Goal: Navigation & Orientation: Find specific page/section

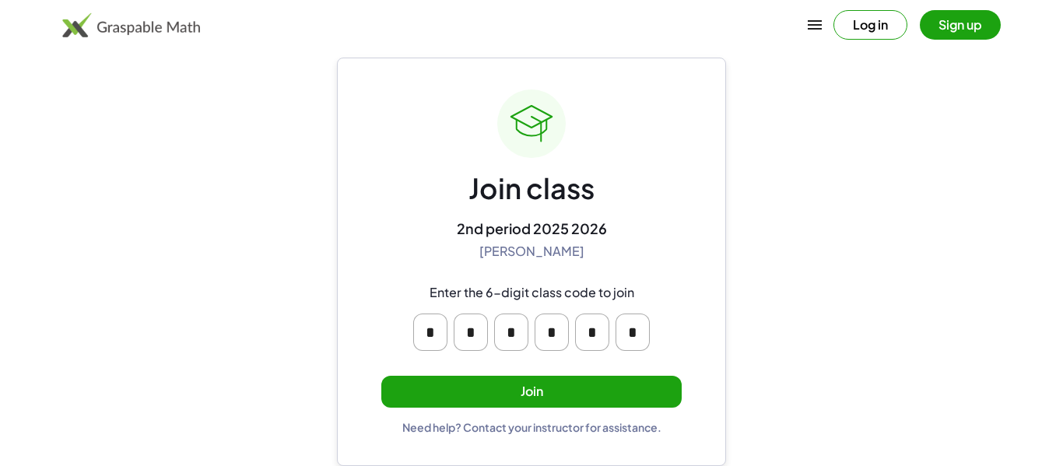
scroll to position [2, 0]
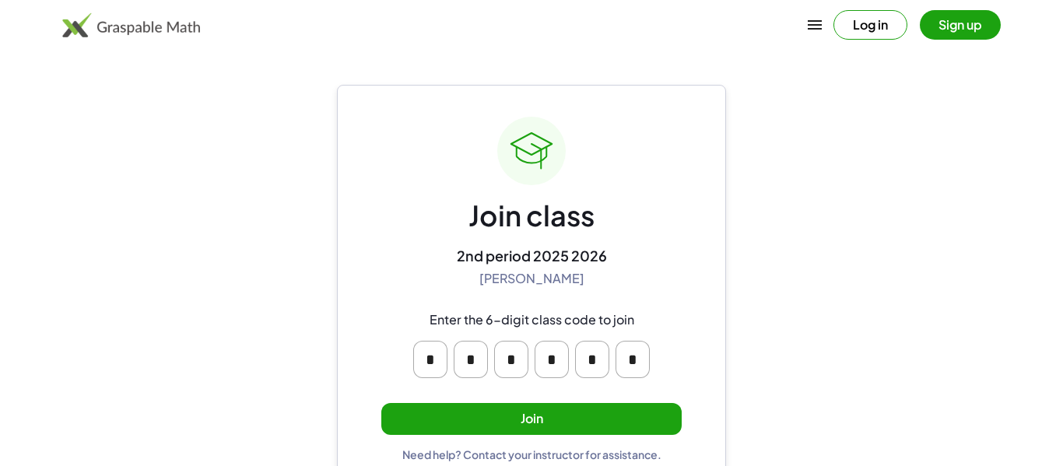
click at [430, 357] on input "*" at bounding box center [430, 359] width 34 height 37
click at [494, 377] on input "*" at bounding box center [511, 359] width 34 height 37
click at [476, 382] on div "* * * * * *" at bounding box center [531, 360] width 249 height 50
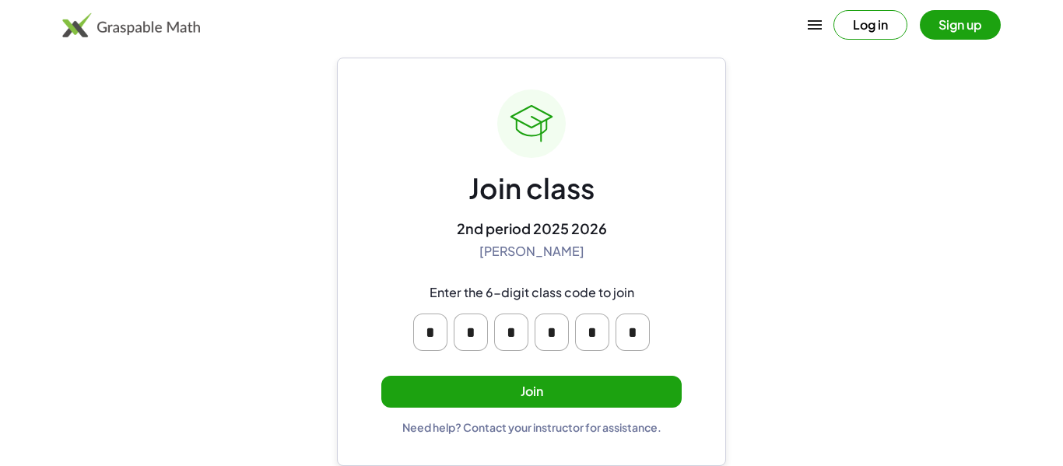
scroll to position [28, 0]
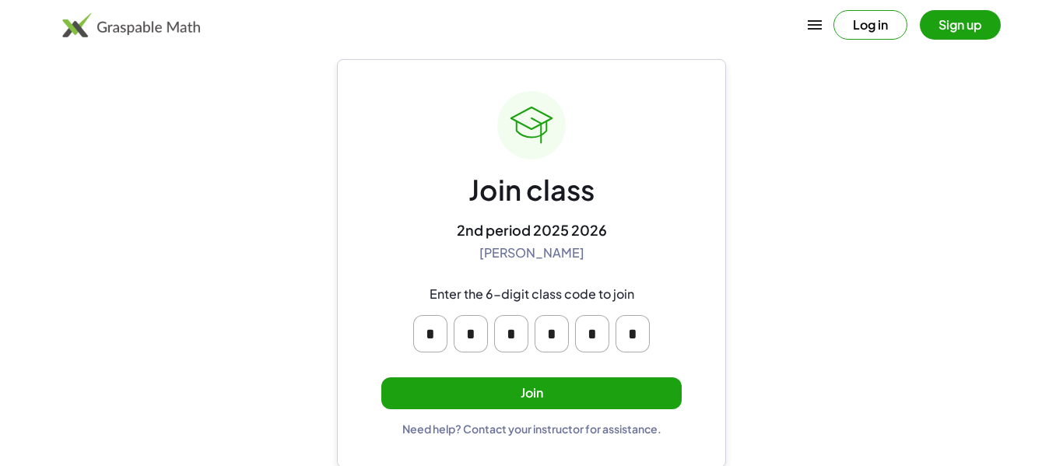
click at [479, 392] on button "Join" at bounding box center [531, 393] width 300 height 32
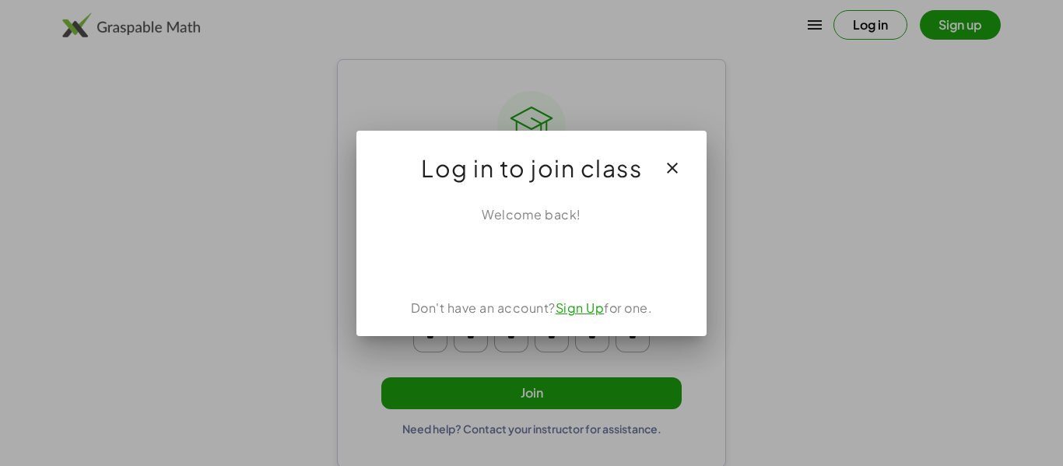
click at [678, 172] on icon "button" at bounding box center [672, 168] width 19 height 19
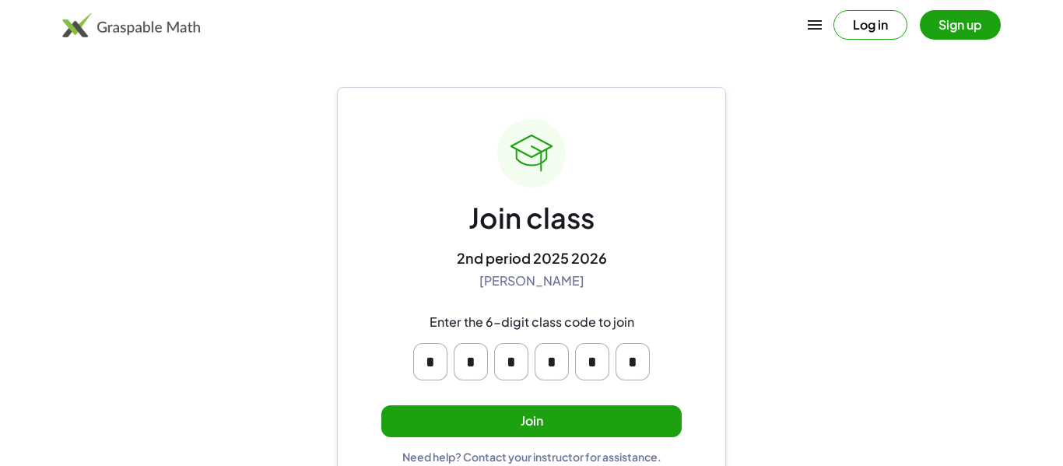
scroll to position [28, 0]
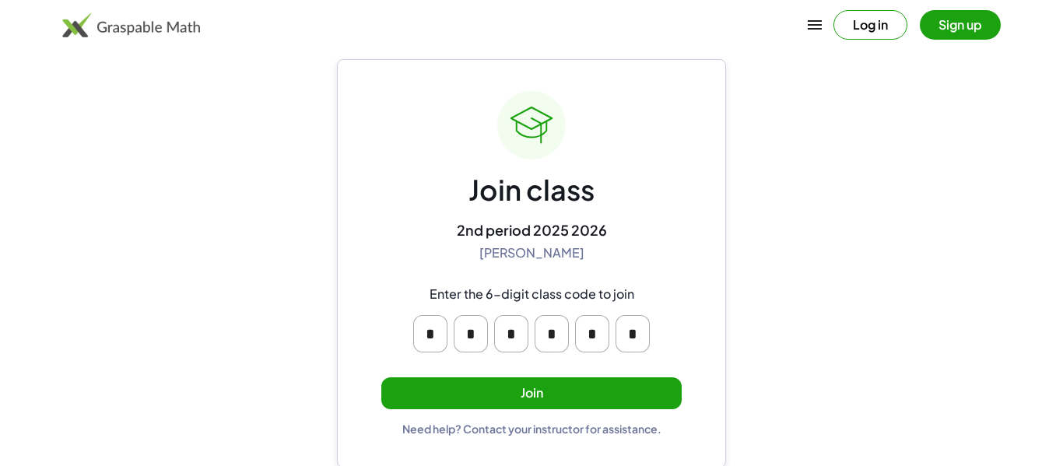
click at [577, 401] on button "Join" at bounding box center [531, 393] width 300 height 32
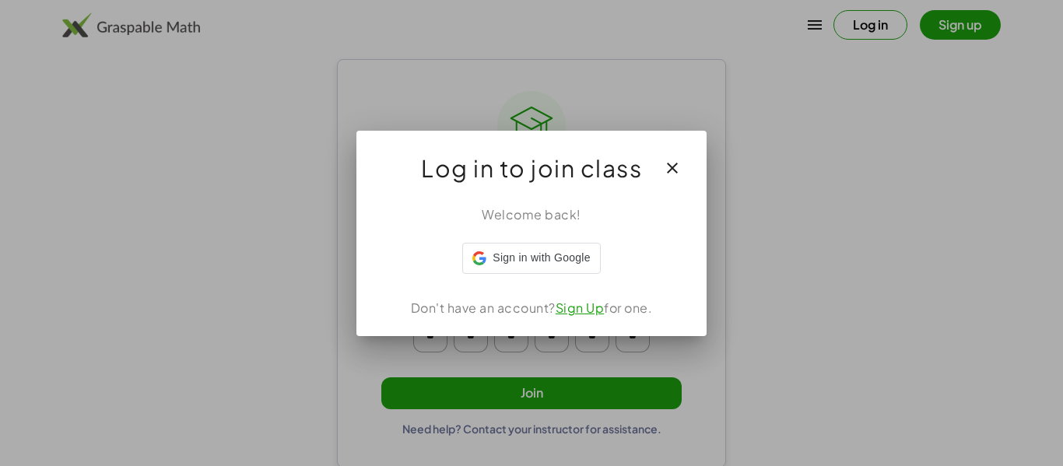
scroll to position [0, 0]
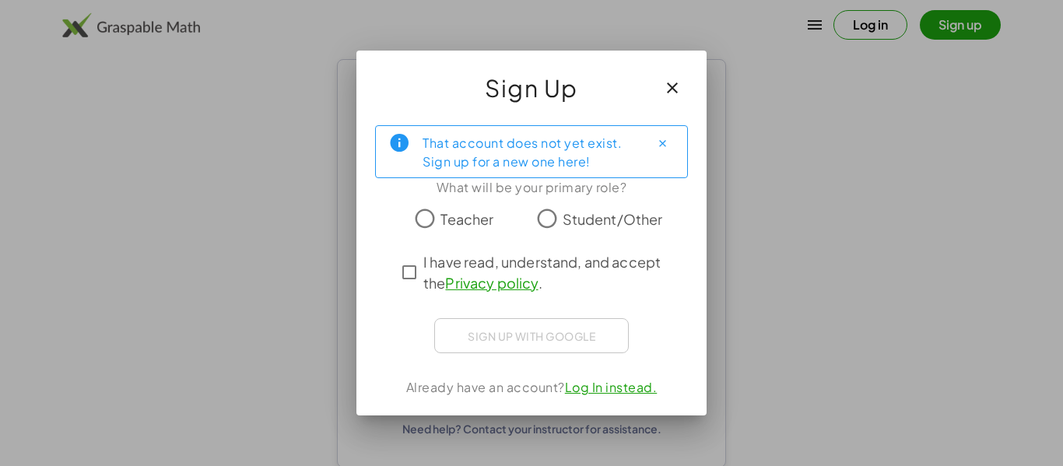
click at [563, 222] on span "Student/Other" at bounding box center [613, 219] width 100 height 21
click at [472, 263] on span "I have read, understand, and accept the Privacy policy ." at bounding box center [545, 272] width 244 height 42
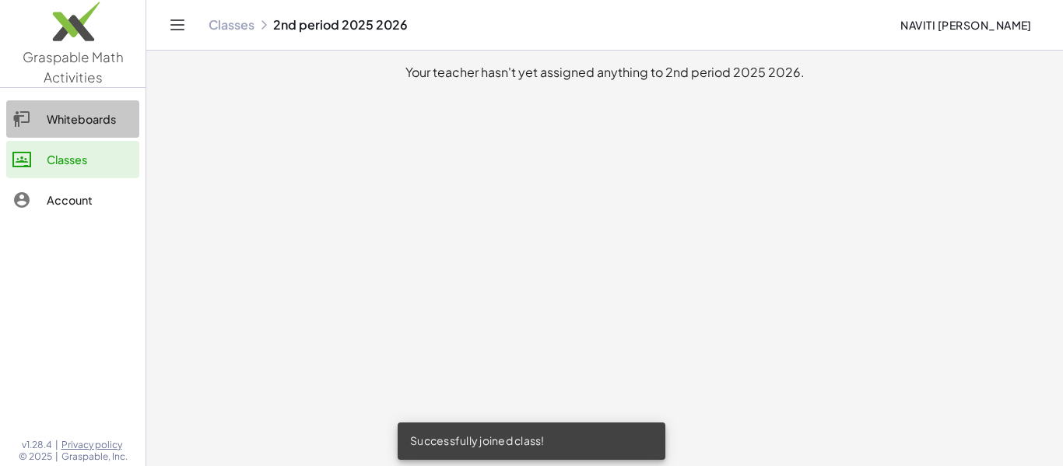
click at [87, 114] on div "Whiteboards" at bounding box center [90, 119] width 86 height 19
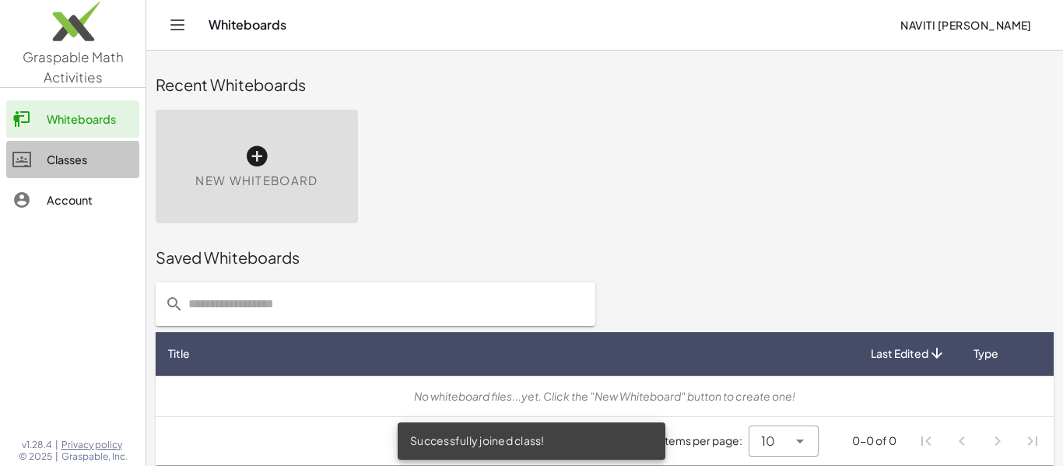
click at [64, 170] on link "Classes" at bounding box center [72, 159] width 133 height 37
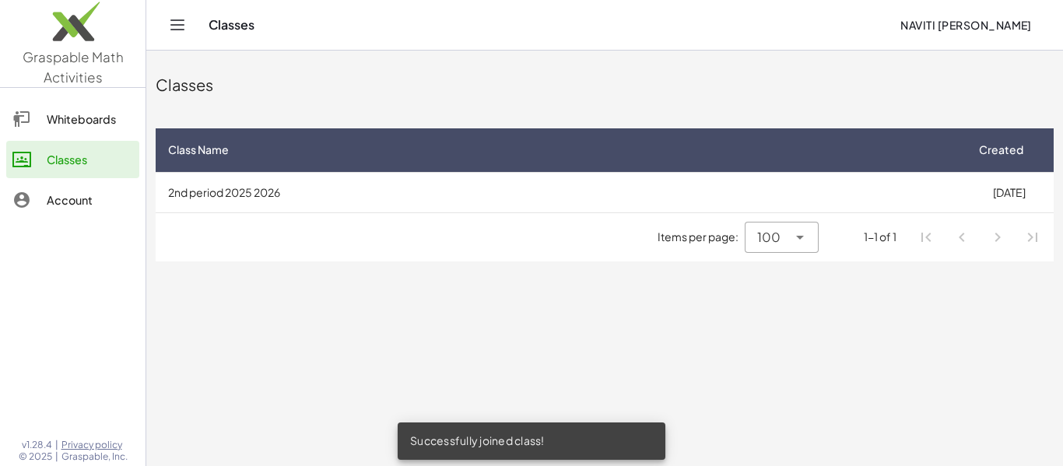
click at [776, 248] on div "100 ***" at bounding box center [766, 237] width 42 height 31
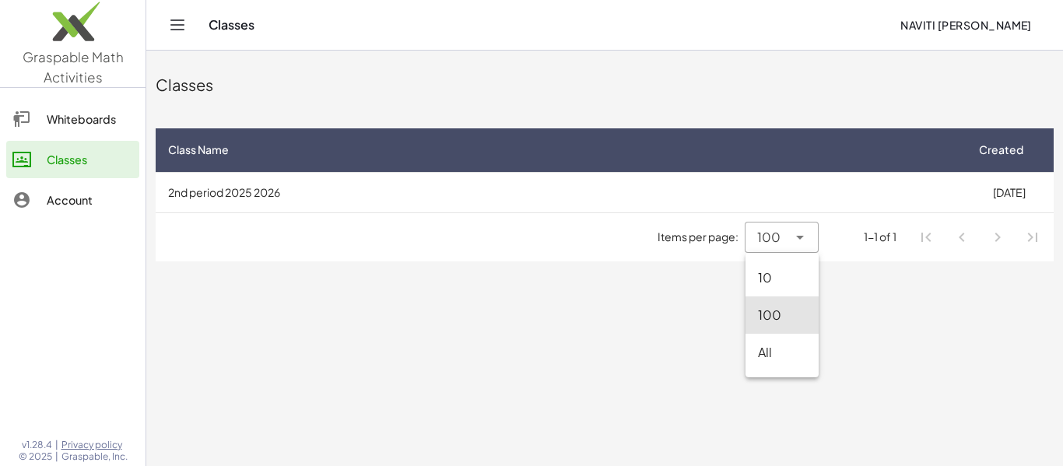
click at [625, 330] on main "Classes Class Name Created 2nd period 2025 2026 7/25/2025 Items per page: 100 *…" at bounding box center [604, 233] width 917 height 466
click at [90, 124] on div "Whiteboards" at bounding box center [90, 119] width 86 height 19
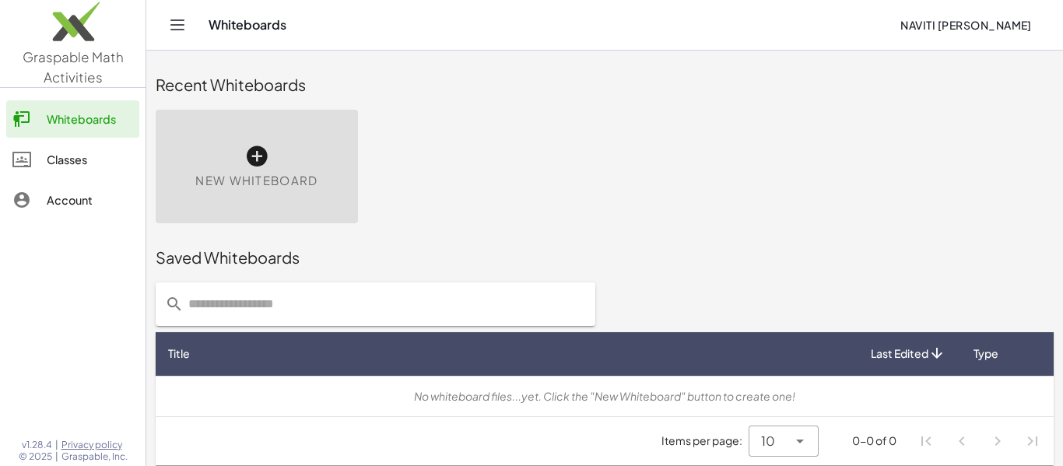
click at [75, 156] on div "Classes" at bounding box center [90, 159] width 86 height 19
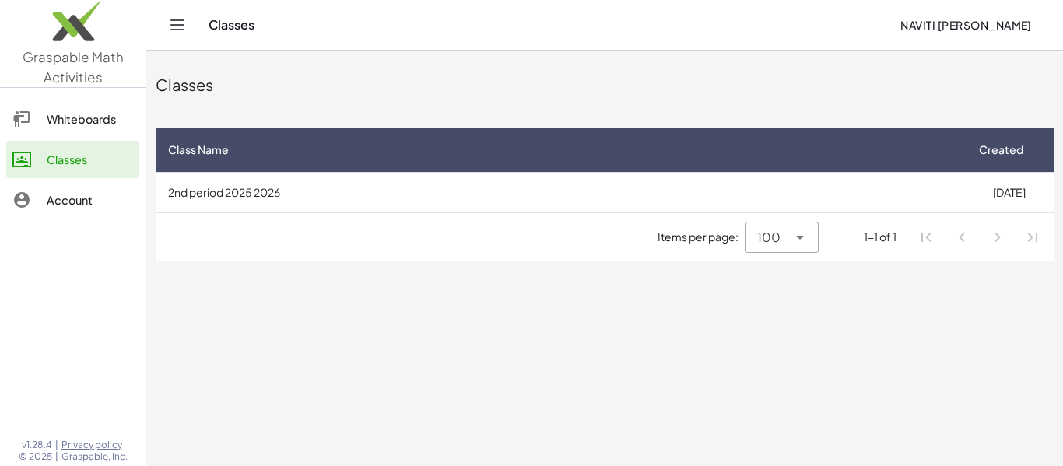
click at [229, 28] on div "Classes" at bounding box center [548, 25] width 679 height 16
click at [188, 30] on button "Toggle navigation" at bounding box center [177, 24] width 25 height 25
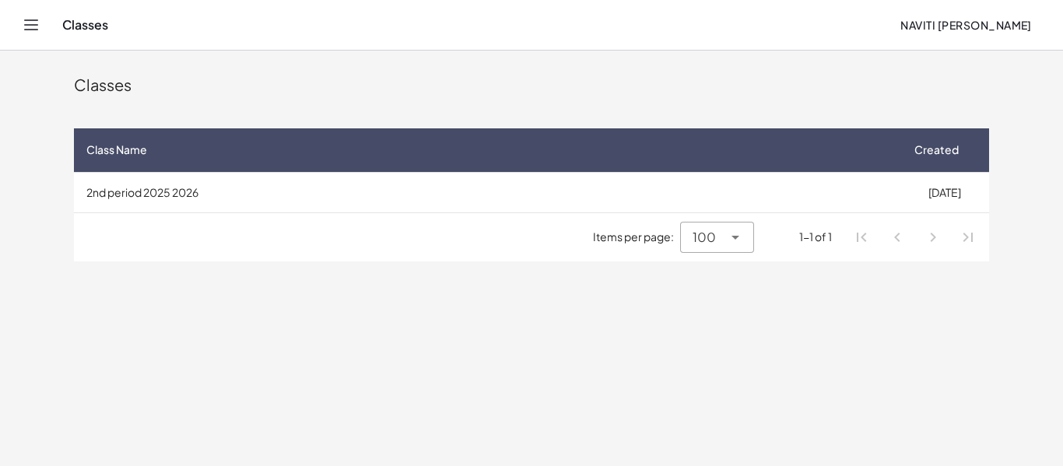
click at [47, 36] on div "Classes Naviti Bazaz" at bounding box center [532, 25] width 1026 height 50
click at [34, 33] on icon "Toggle navigation" at bounding box center [31, 25] width 19 height 19
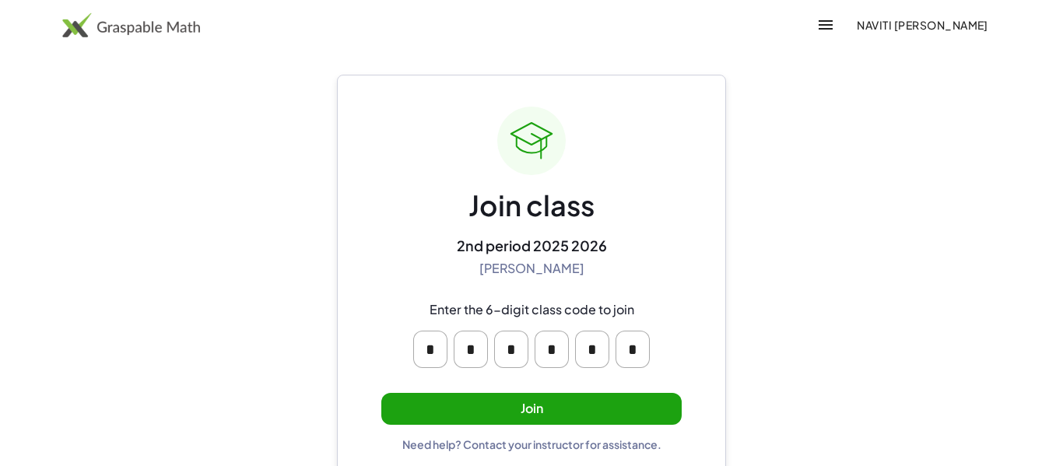
scroll to position [30, 0]
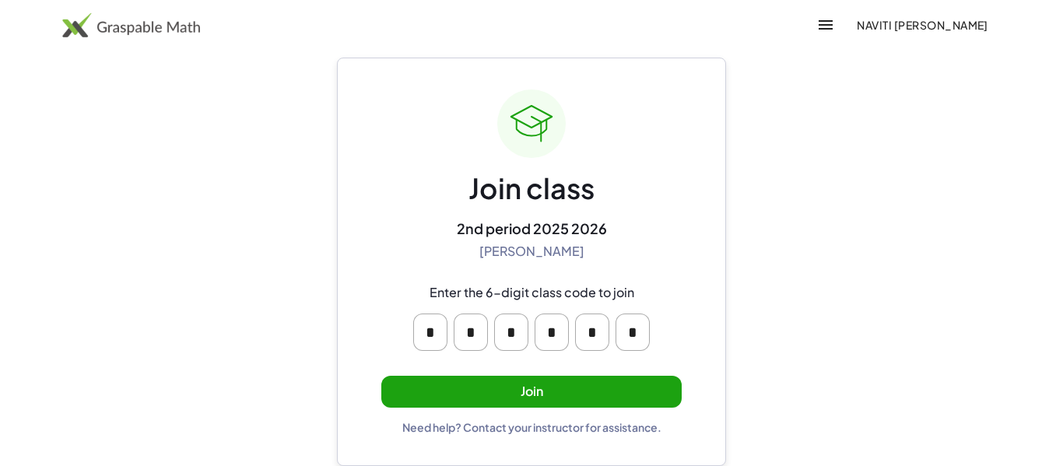
click at [574, 396] on button "Join" at bounding box center [531, 392] width 300 height 32
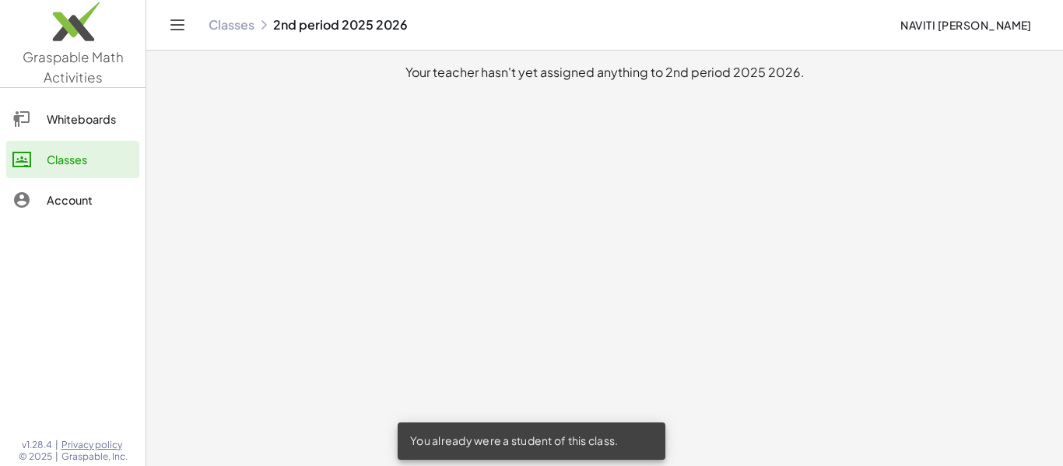
click at [86, 184] on link "Account" at bounding box center [72, 199] width 133 height 37
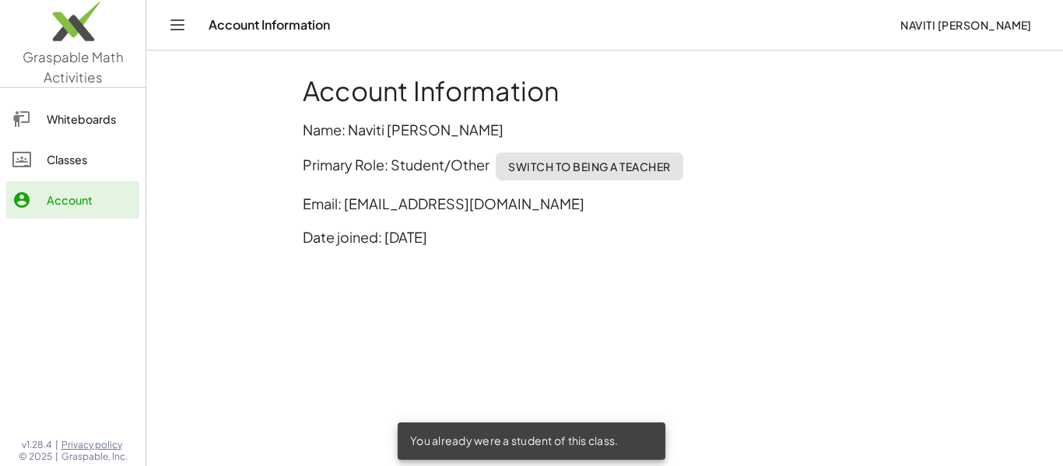
click at [69, 150] on div "Classes" at bounding box center [90, 159] width 86 height 19
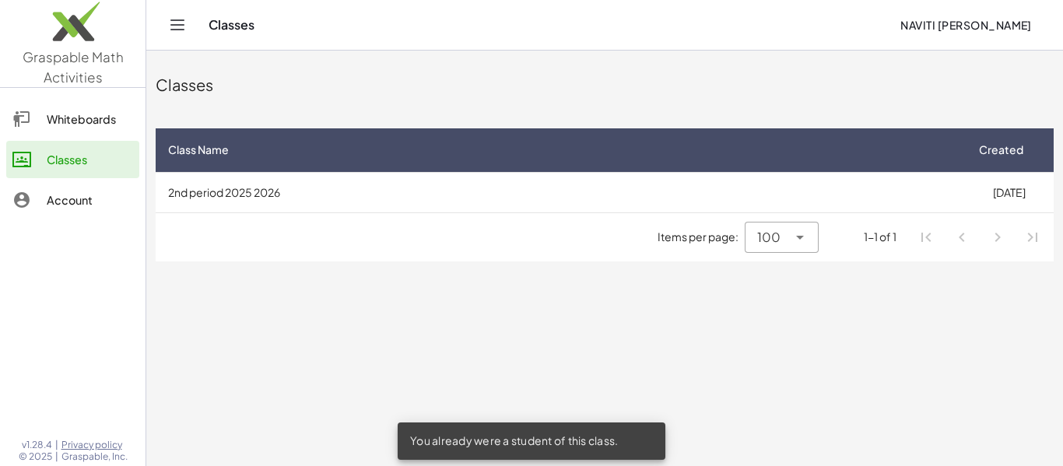
click at [48, 110] on div "Whiteboards" at bounding box center [90, 119] width 86 height 19
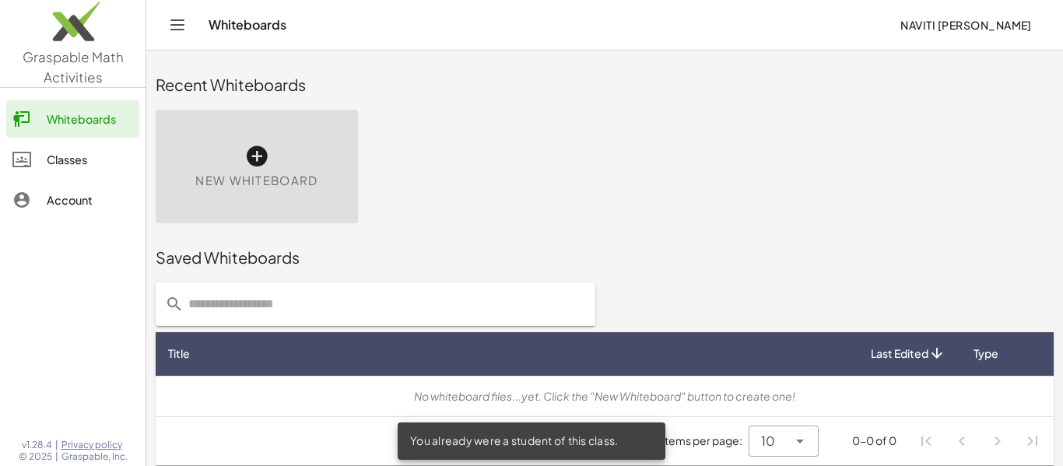
scroll to position [9, 0]
